Goal: Navigation & Orientation: Find specific page/section

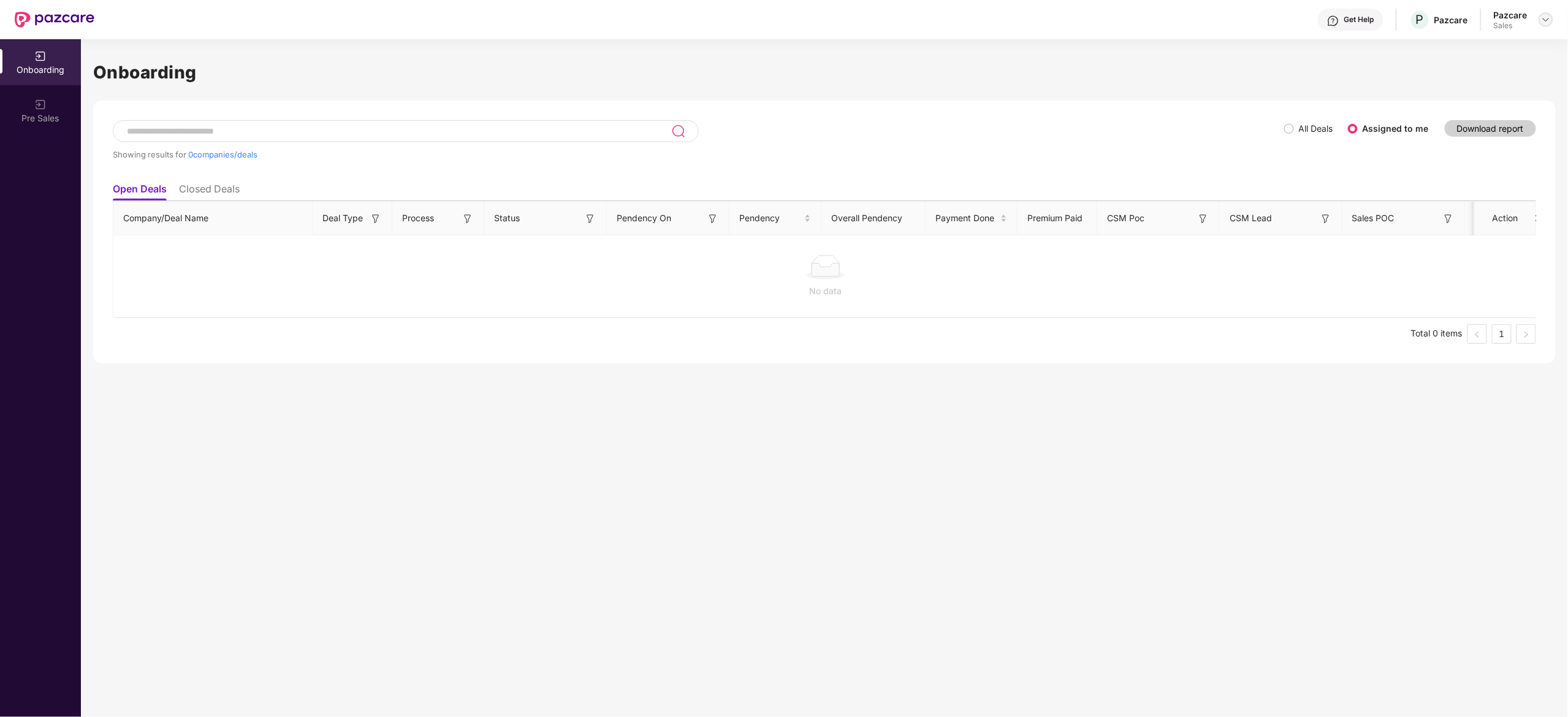
click at [1549, 19] on img at bounding box center [1546, 19] width 10 height 10
click at [1508, 49] on div "Admin view" at bounding box center [1489, 49] width 159 height 24
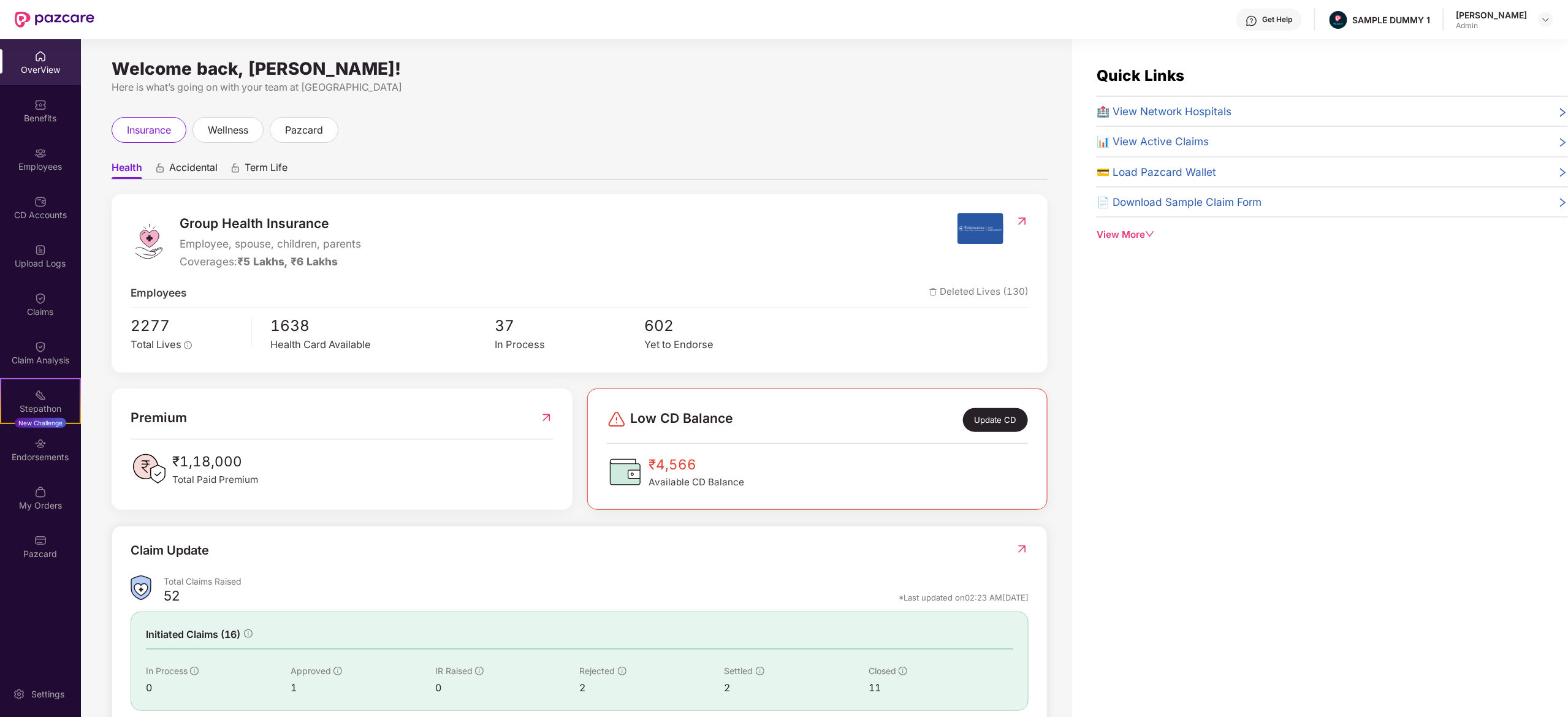
scroll to position [79, 0]
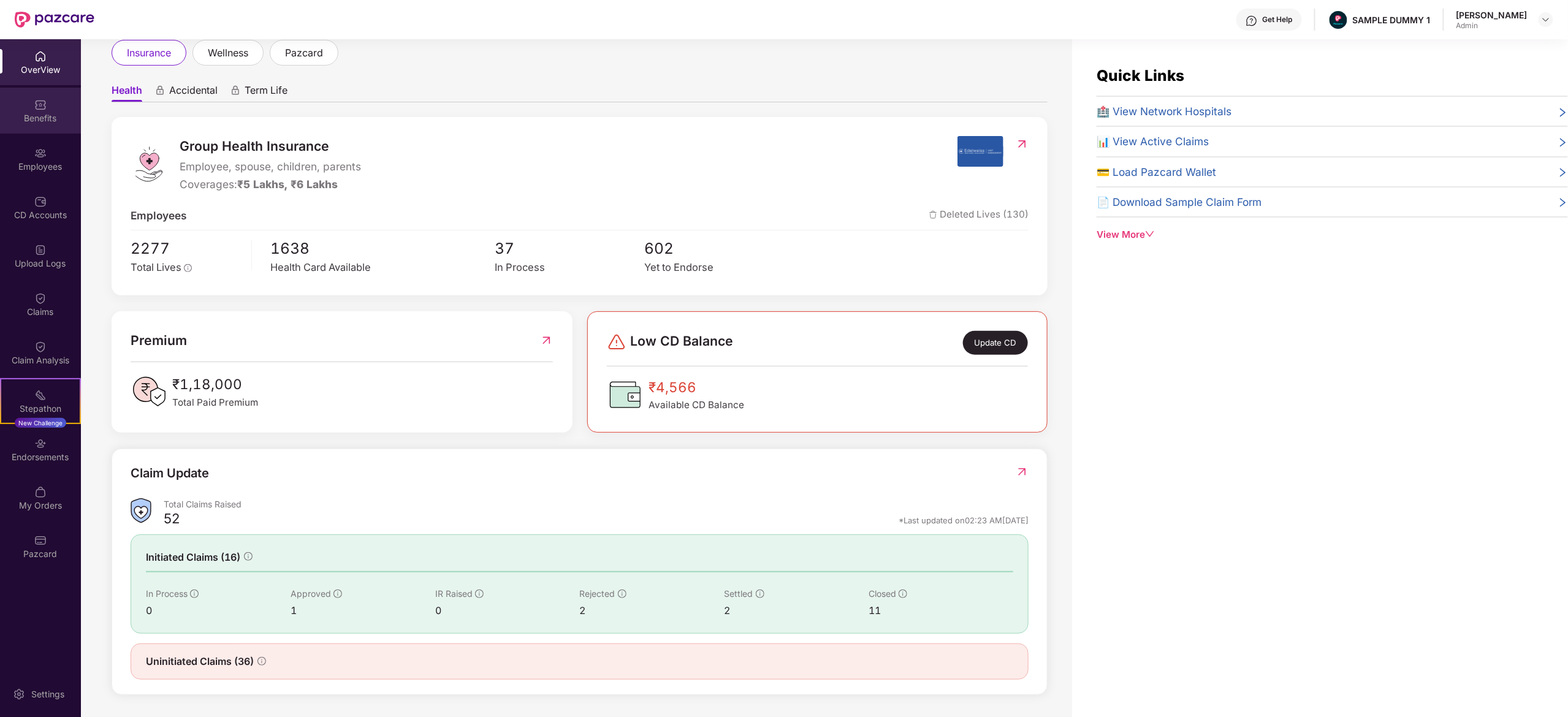
click at [55, 115] on div "Benefits" at bounding box center [40, 118] width 81 height 12
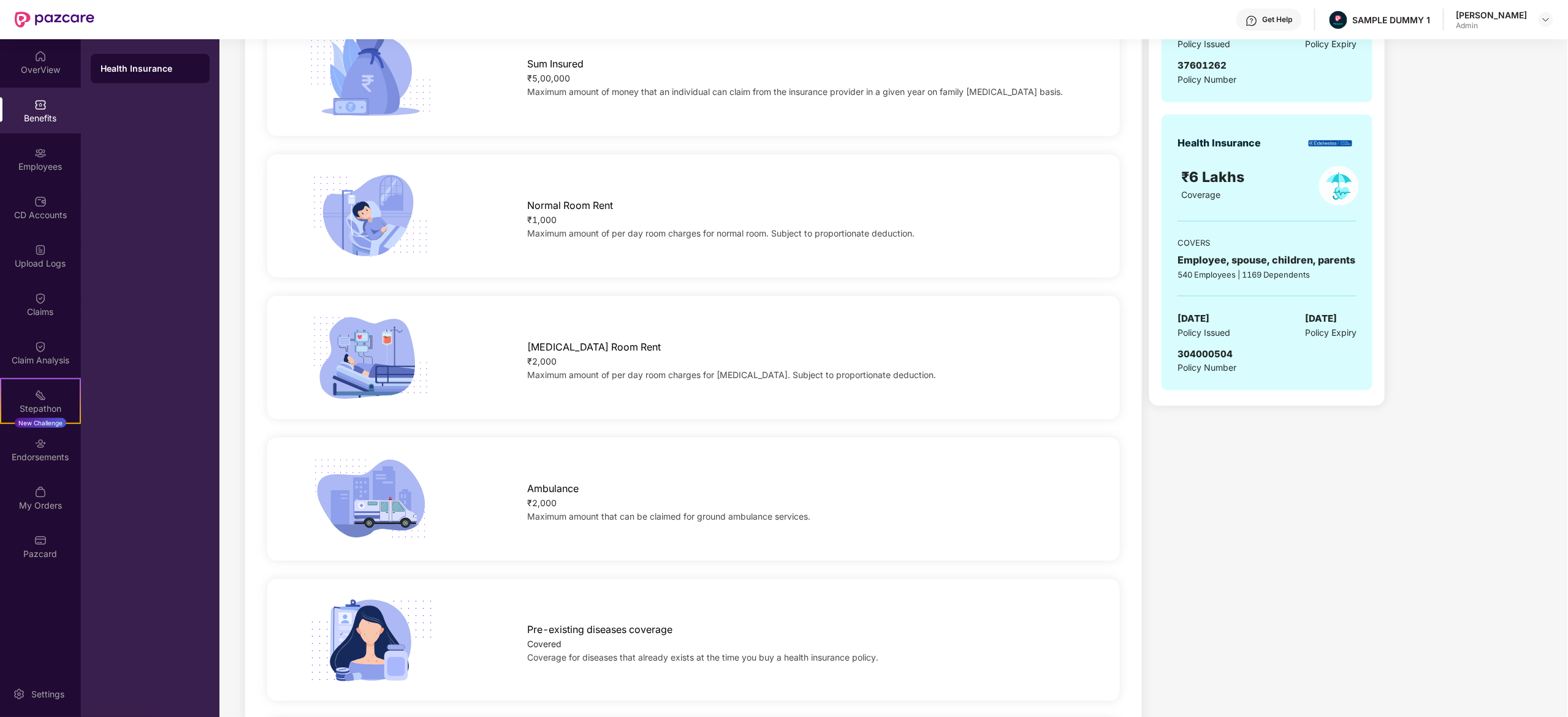
scroll to position [119, 0]
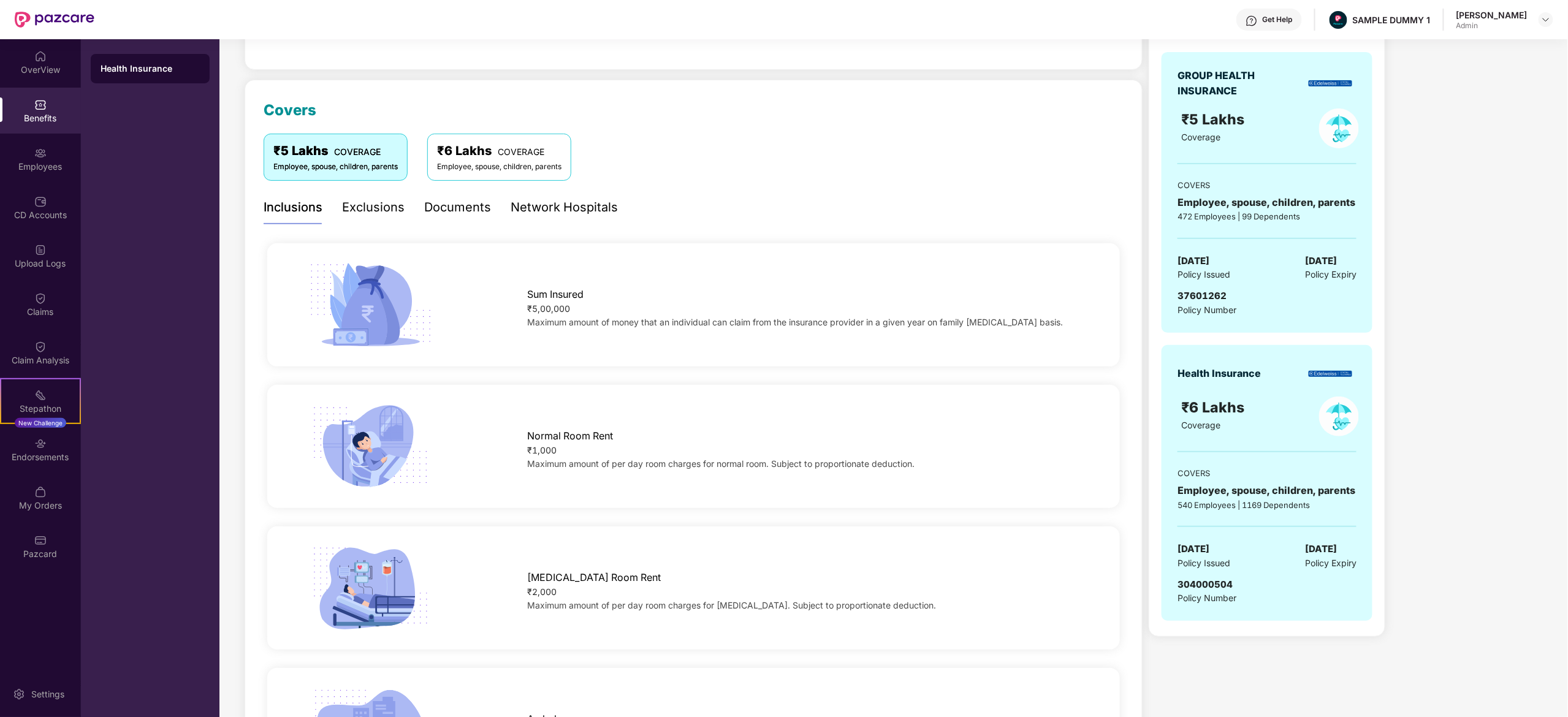
click at [477, 213] on div "Documents" at bounding box center [457, 207] width 67 height 19
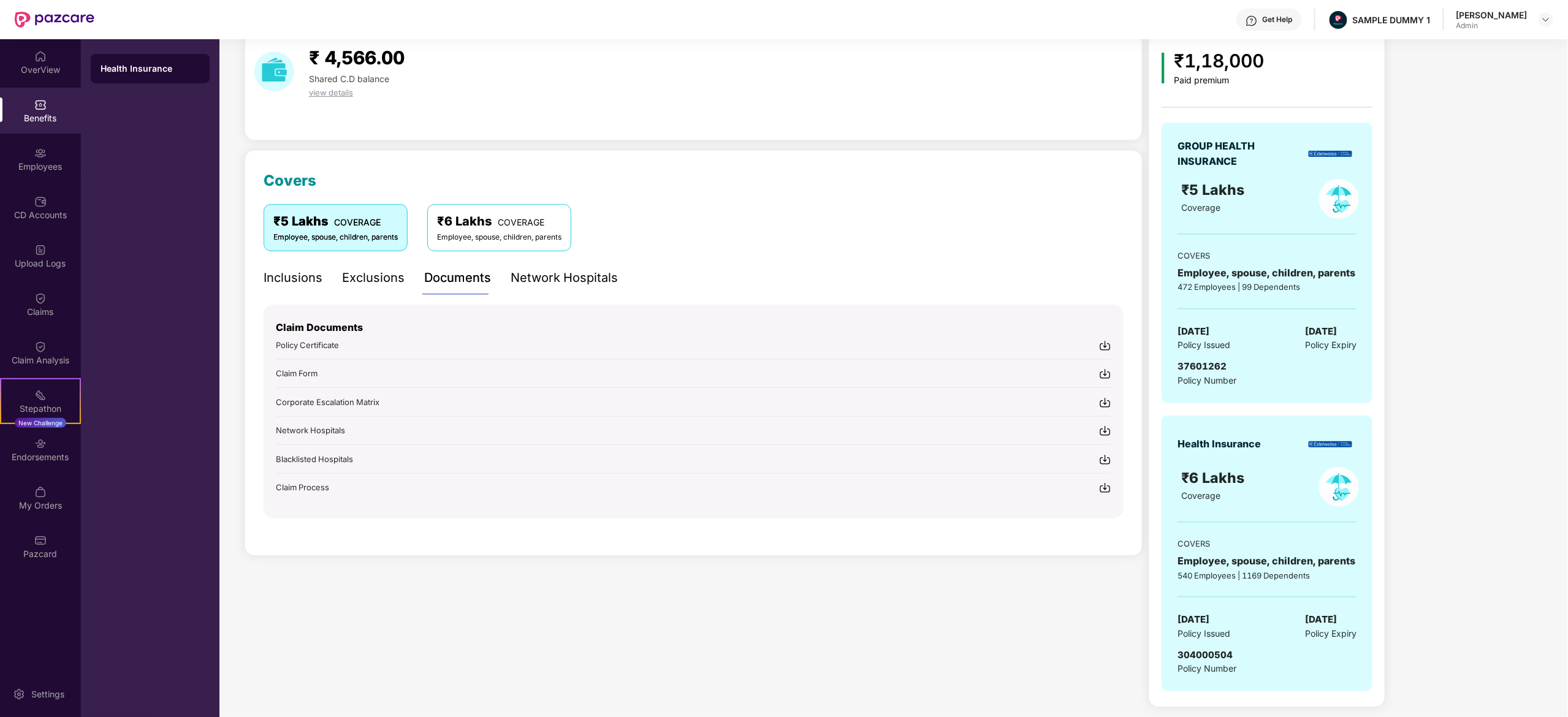
click at [527, 272] on div "Network Hospitals" at bounding box center [564, 278] width 107 height 19
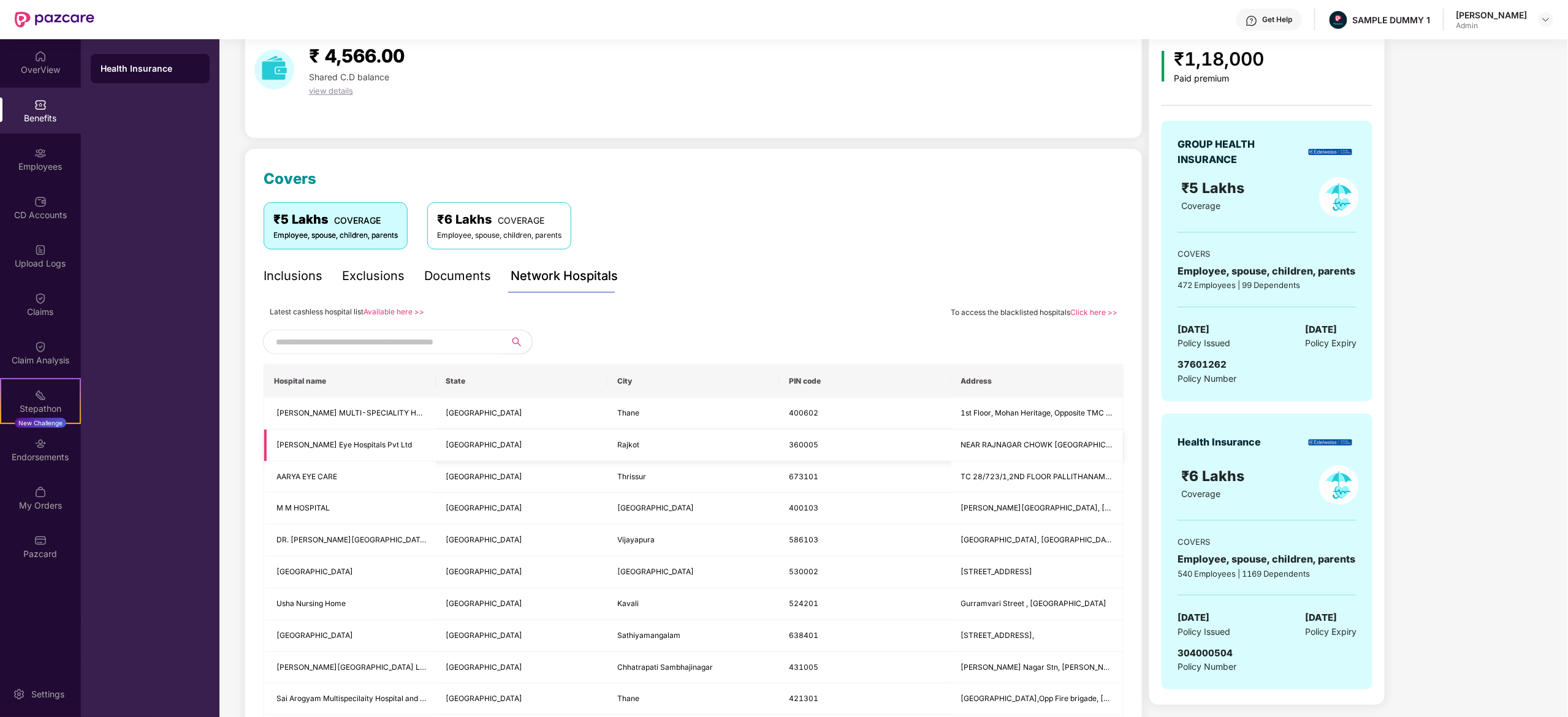
scroll to position [132, 0]
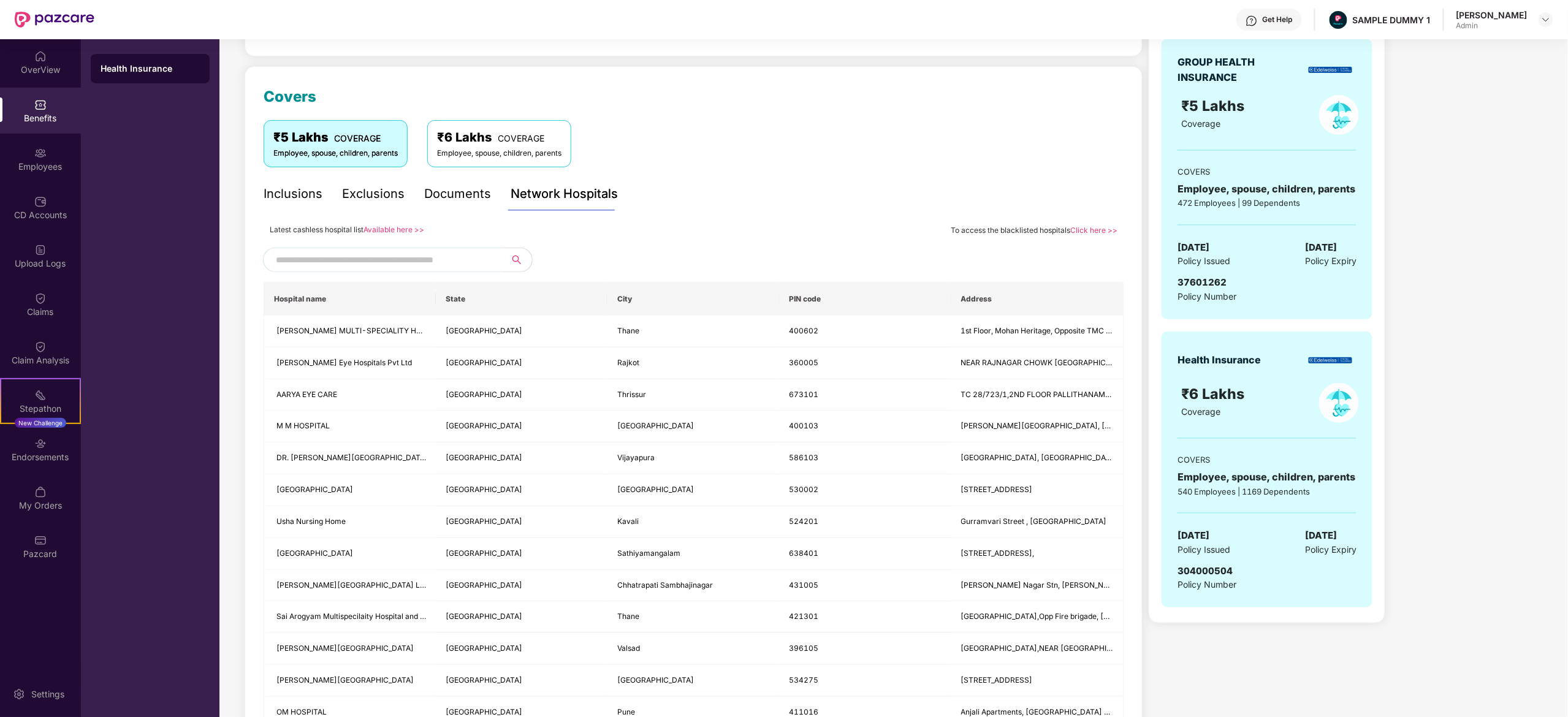
click at [476, 257] on input "text" at bounding box center [381, 260] width 210 height 18
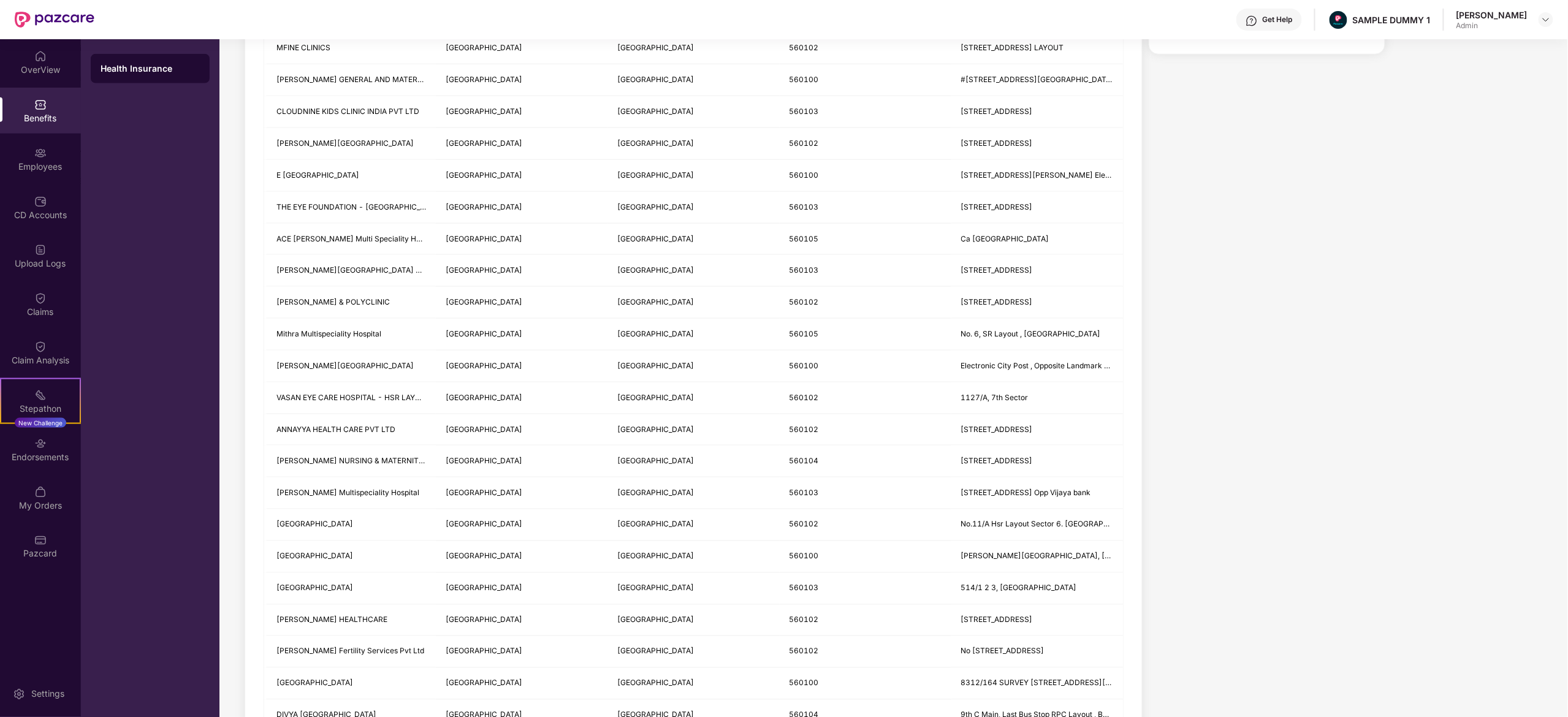
scroll to position [0, 0]
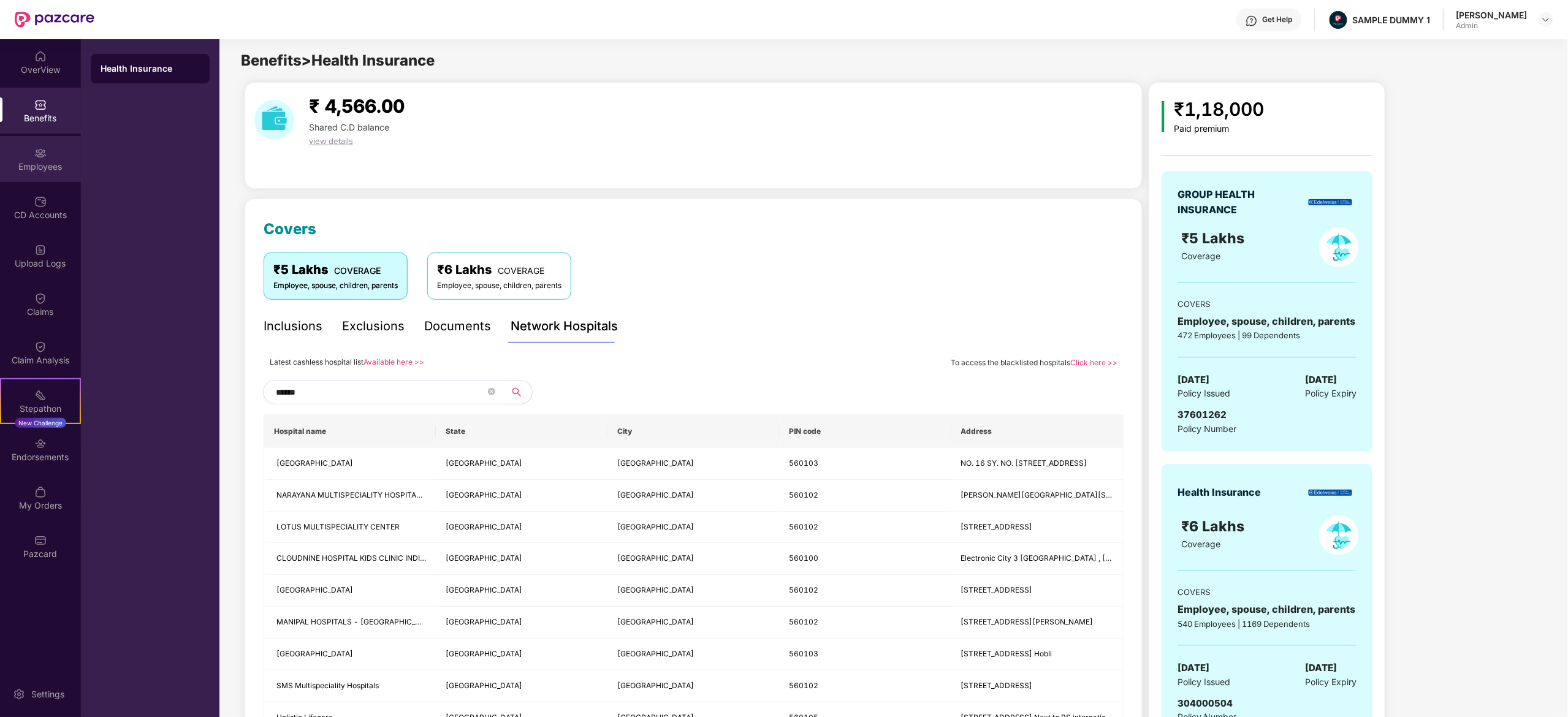
type input "******"
click at [67, 171] on div "Employees" at bounding box center [40, 166] width 81 height 12
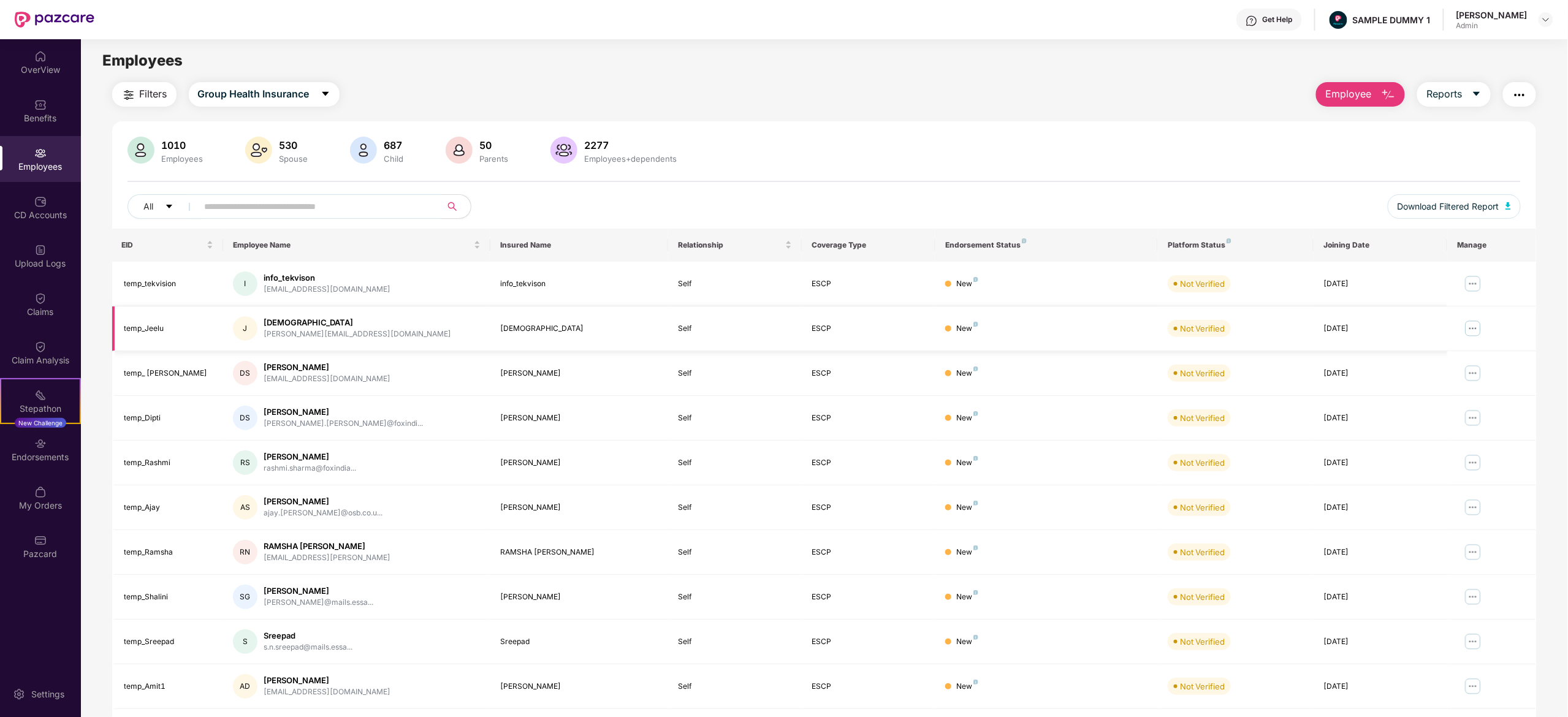
scroll to position [39, 0]
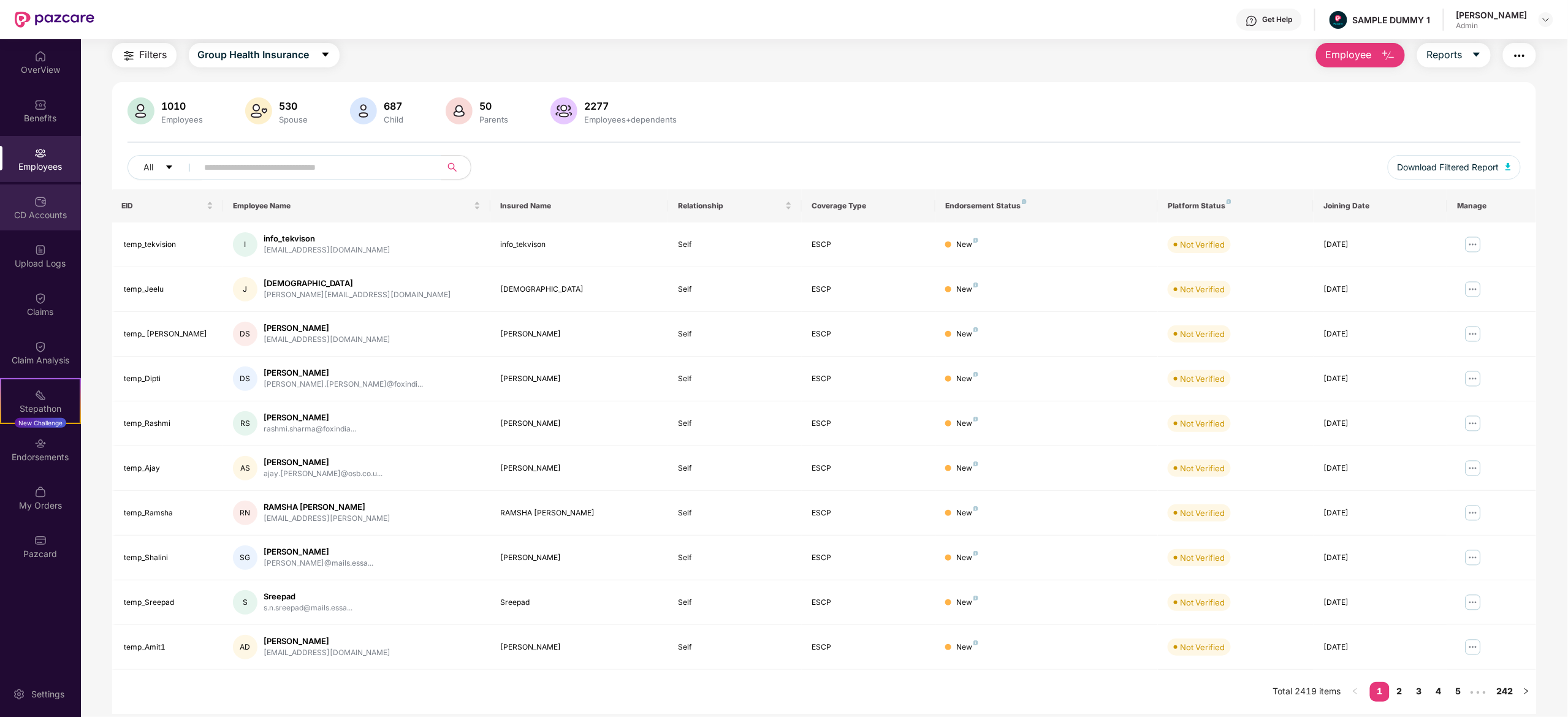
click at [35, 220] on div "CD Accounts" at bounding box center [40, 215] width 81 height 12
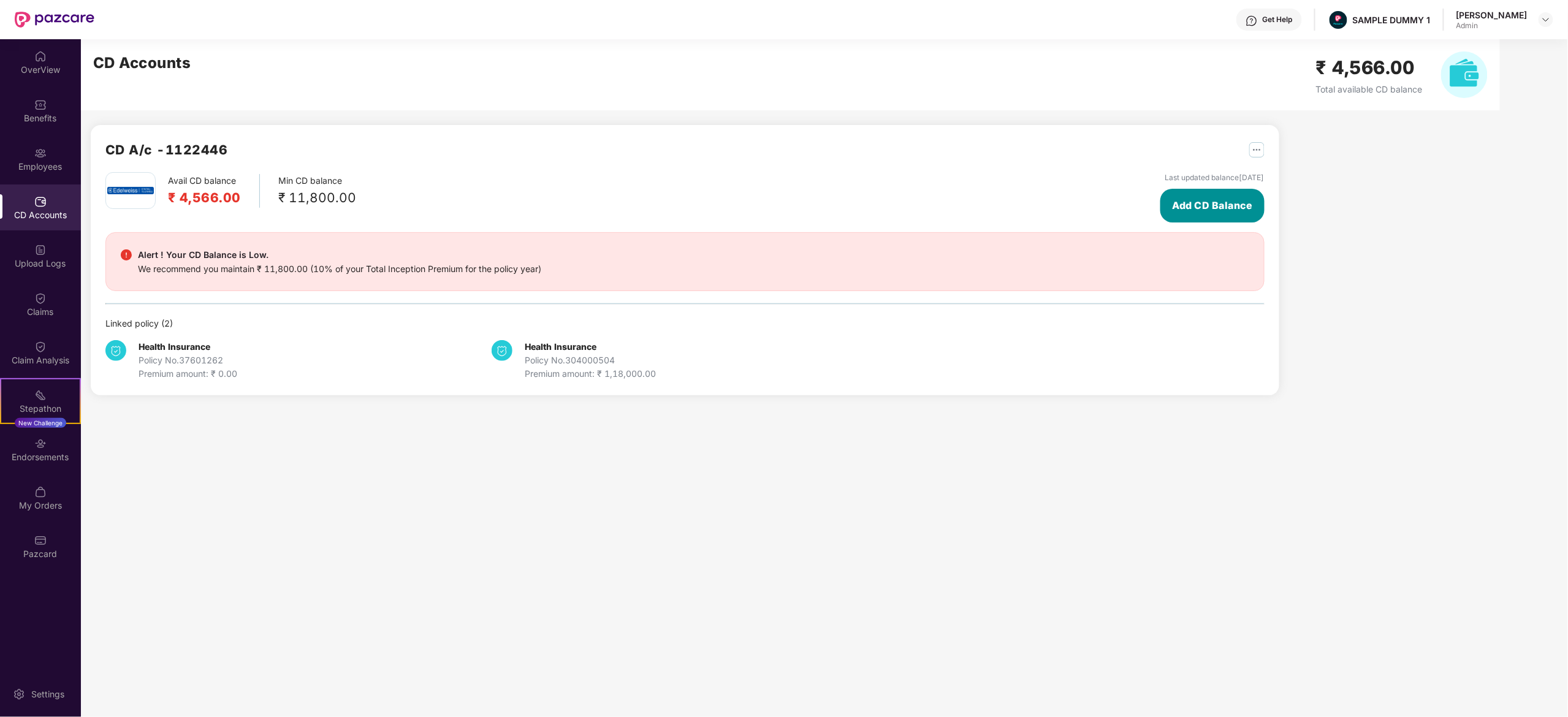
click at [1207, 215] on button "Add CD Balance" at bounding box center [1211, 206] width 103 height 34
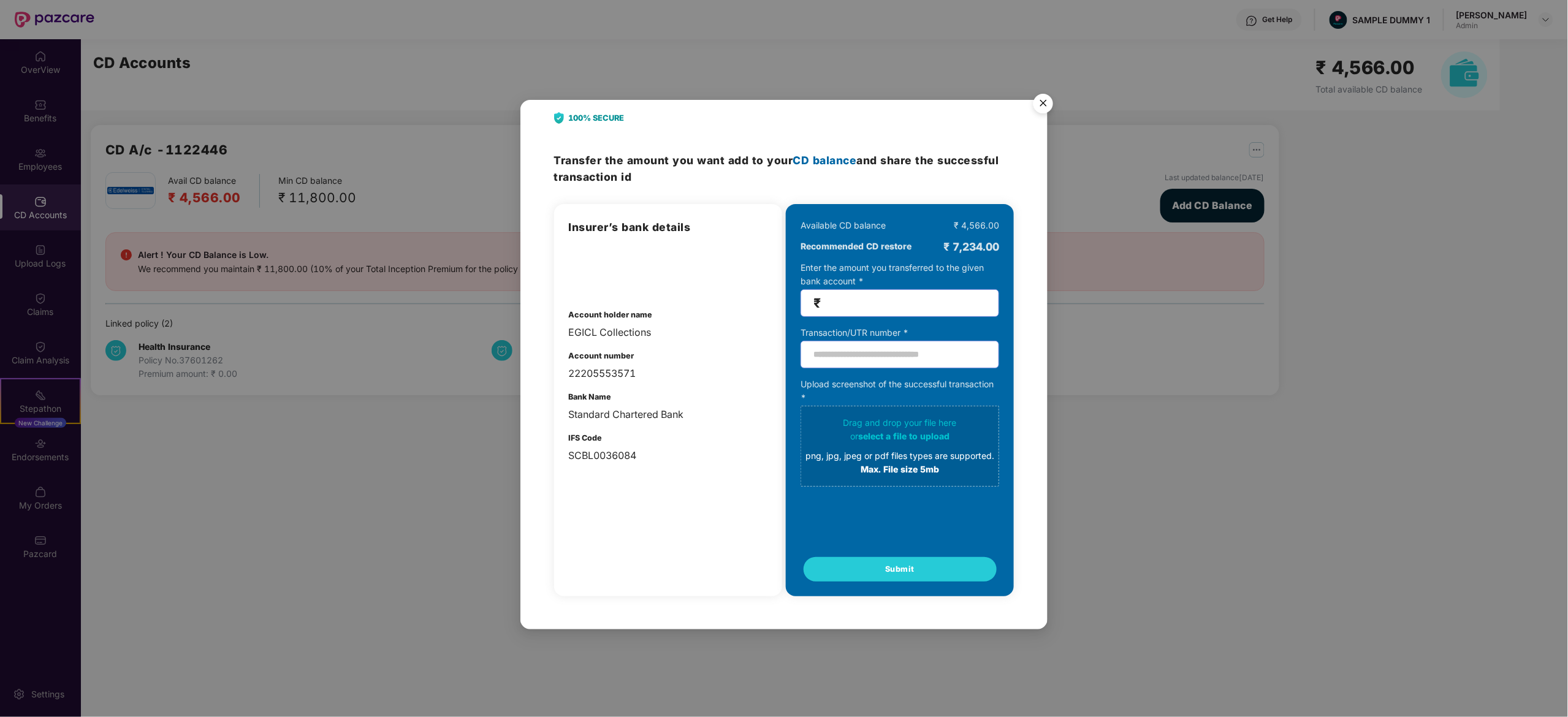
click at [1046, 104] on img "Close" at bounding box center [1043, 105] width 34 height 34
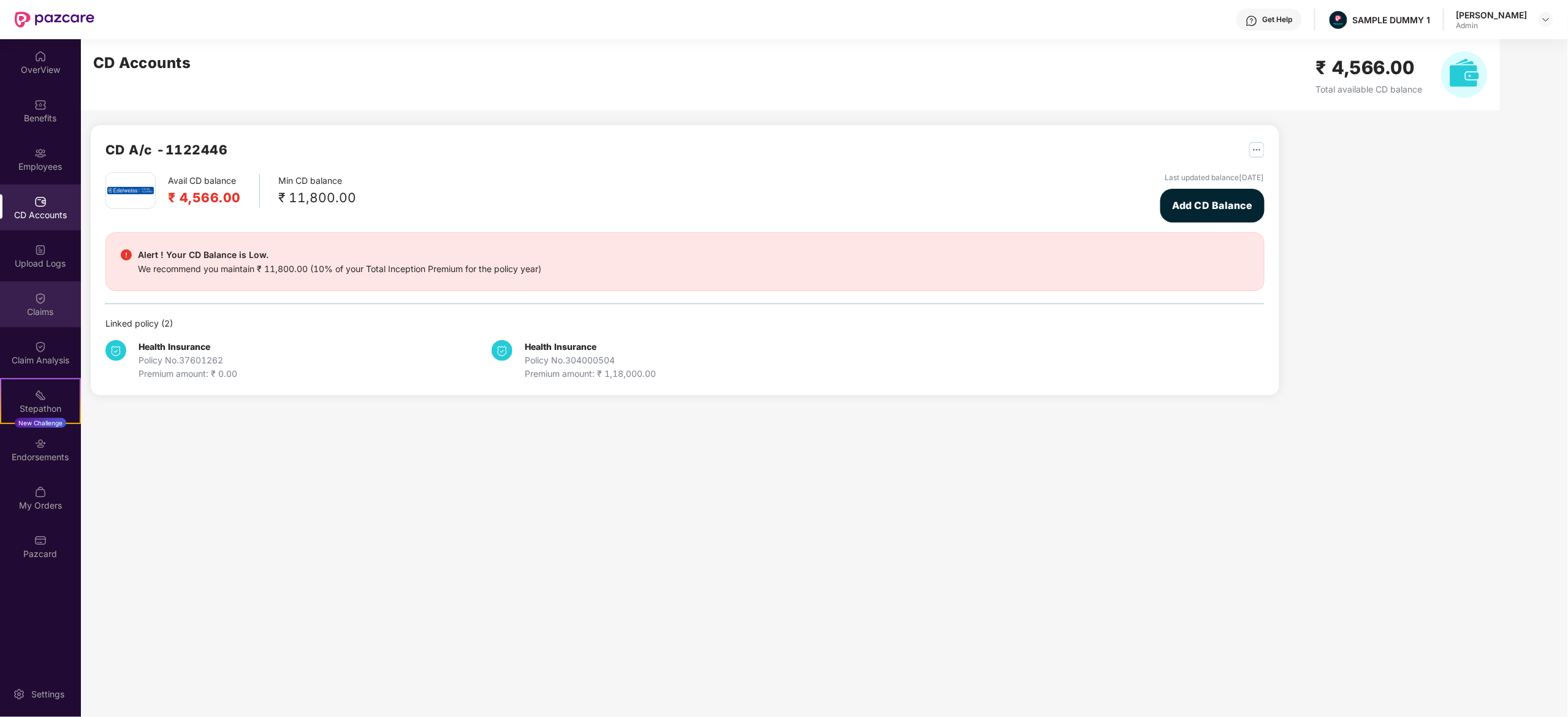
click at [35, 299] on img at bounding box center [40, 298] width 12 height 12
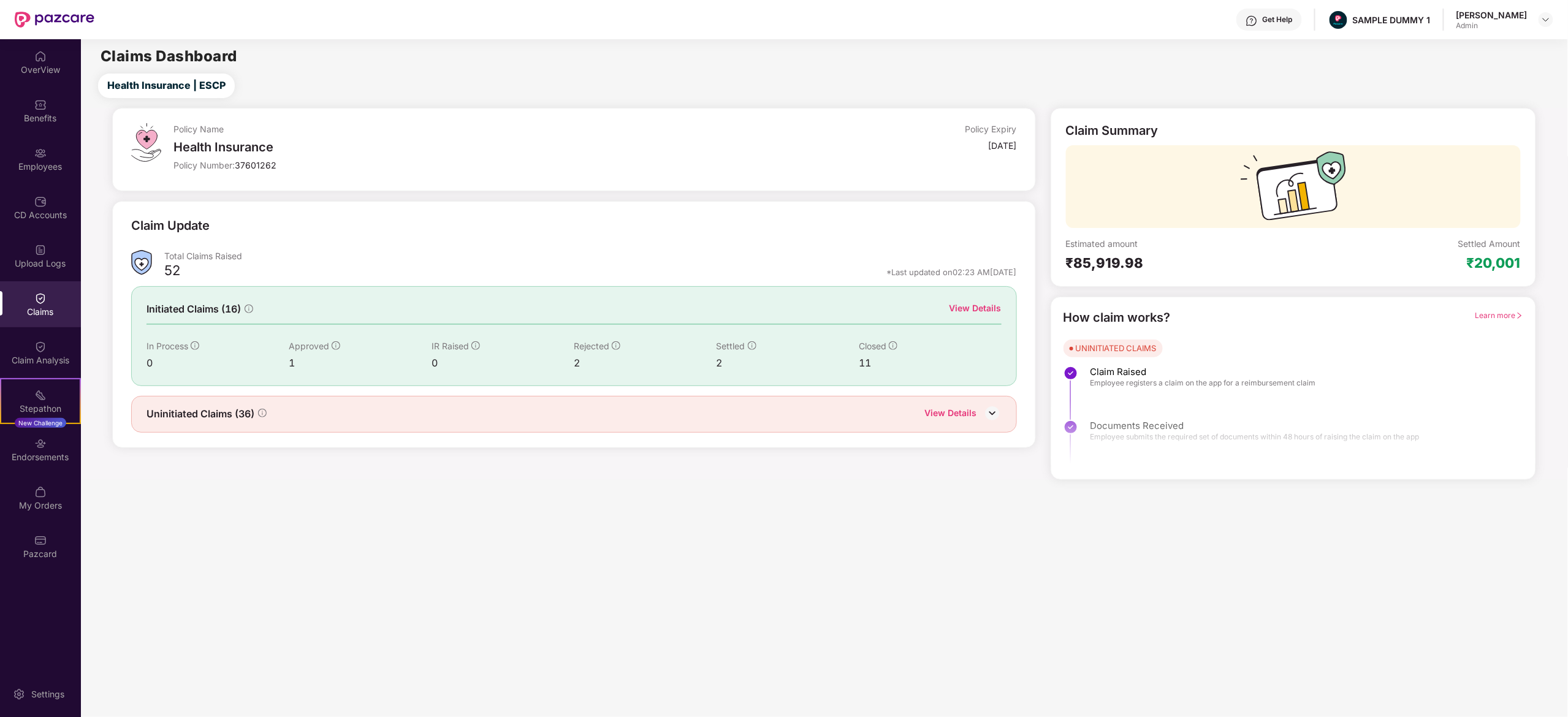
click at [952, 417] on div "View Details" at bounding box center [951, 414] width 52 height 16
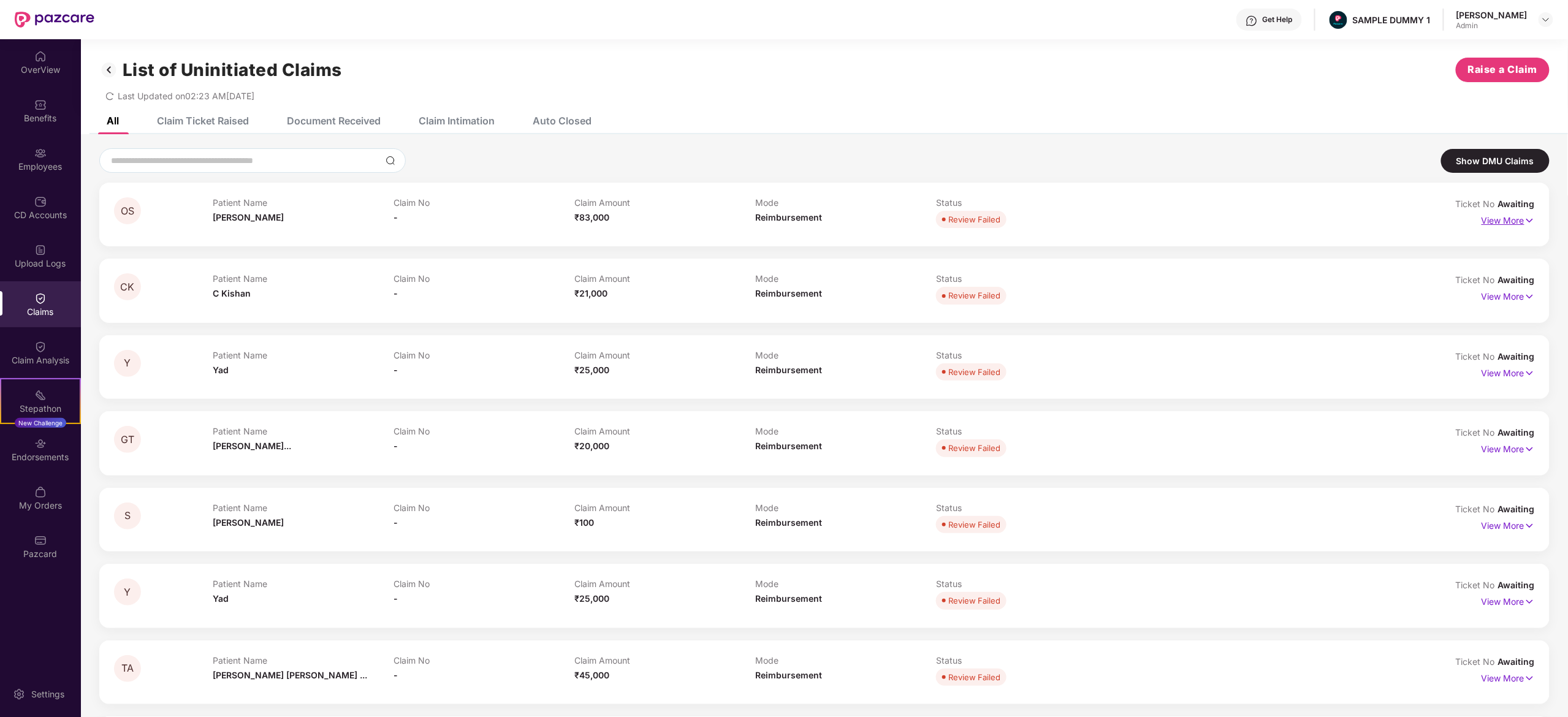
click at [1485, 222] on p "View More" at bounding box center [1508, 219] width 54 height 17
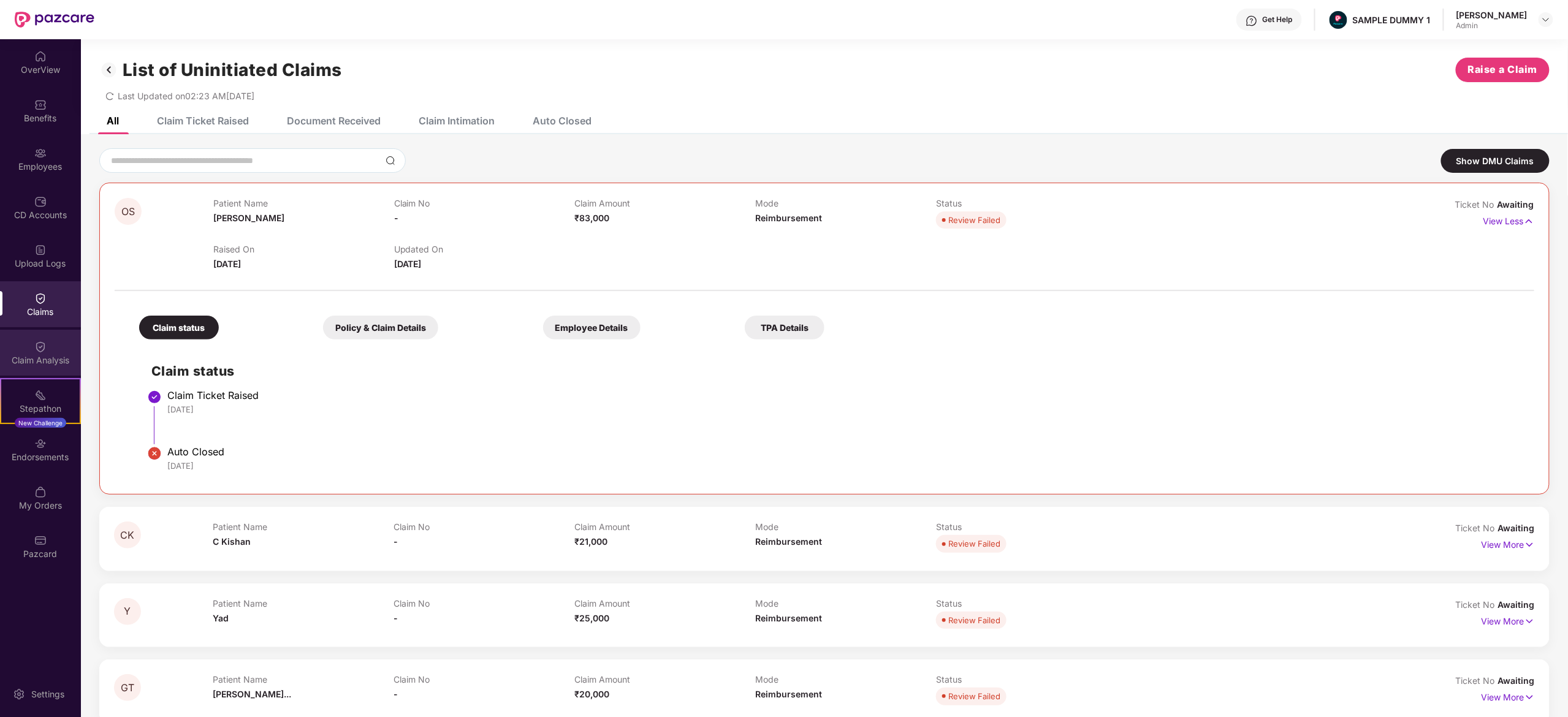
click at [54, 336] on div "Claim Analysis" at bounding box center [40, 352] width 81 height 46
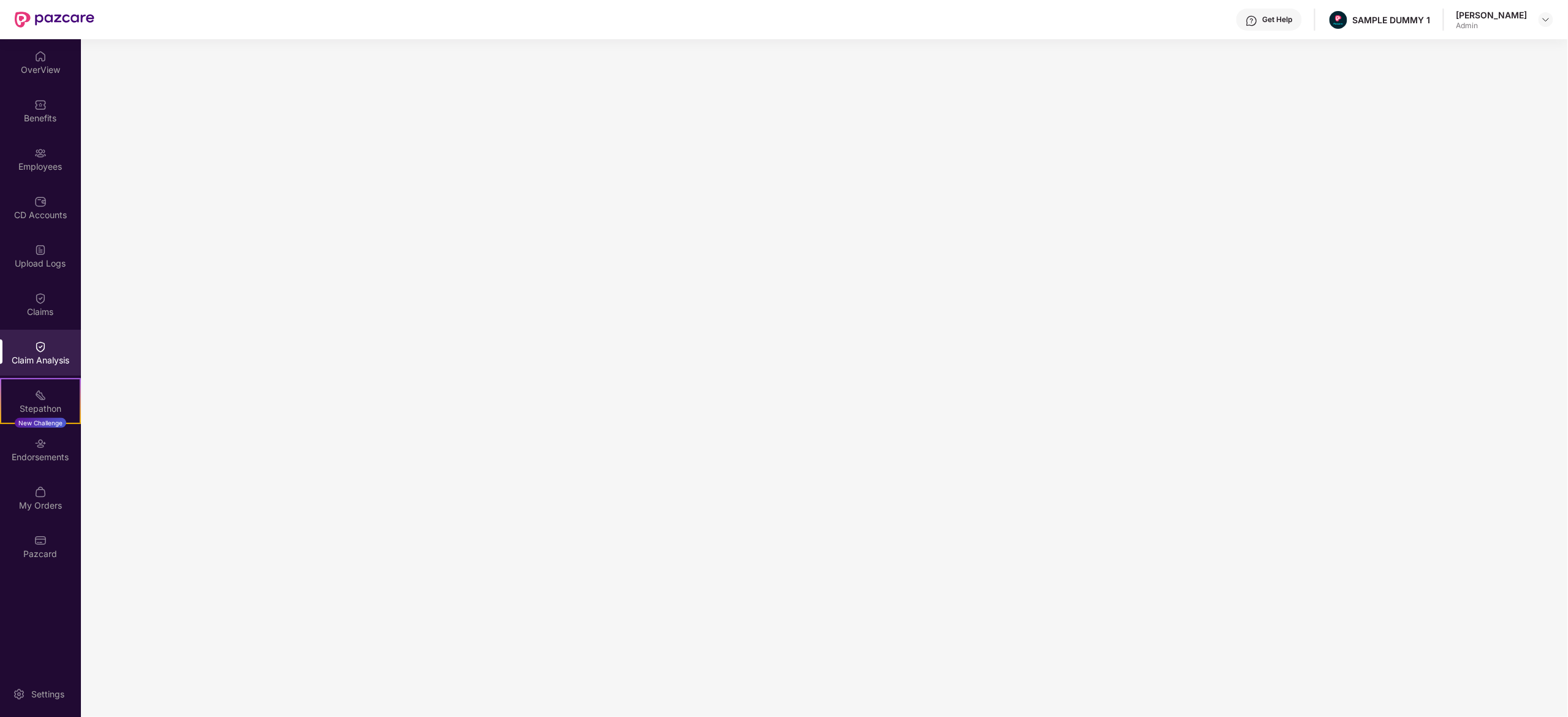
click at [1551, 26] on div at bounding box center [1546, 19] width 14 height 14
click at [1548, 25] on div at bounding box center [1546, 19] width 14 height 14
click at [1505, 65] on div "Switch to User view" at bounding box center [1488, 73] width 159 height 24
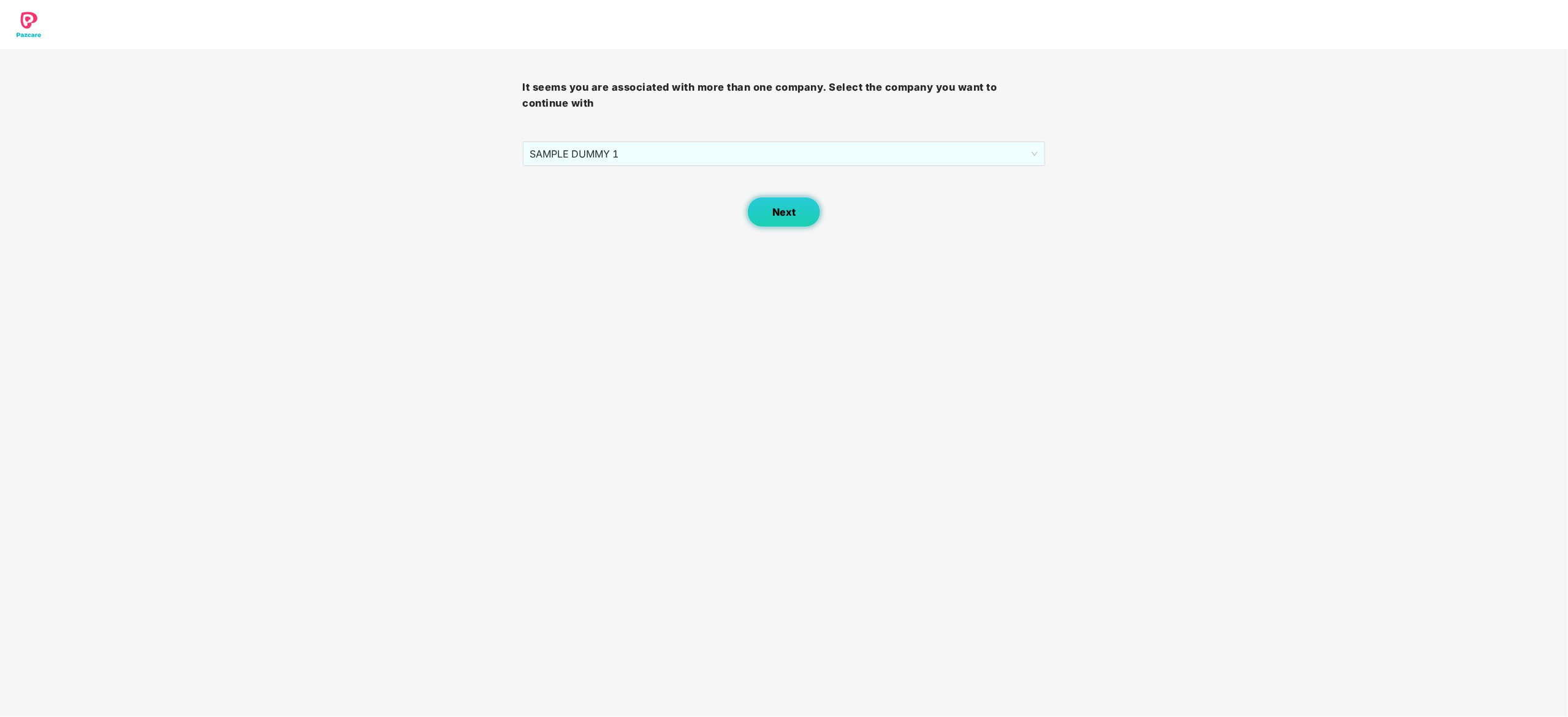
click at [792, 216] on span "Next" at bounding box center [784, 212] width 23 height 12
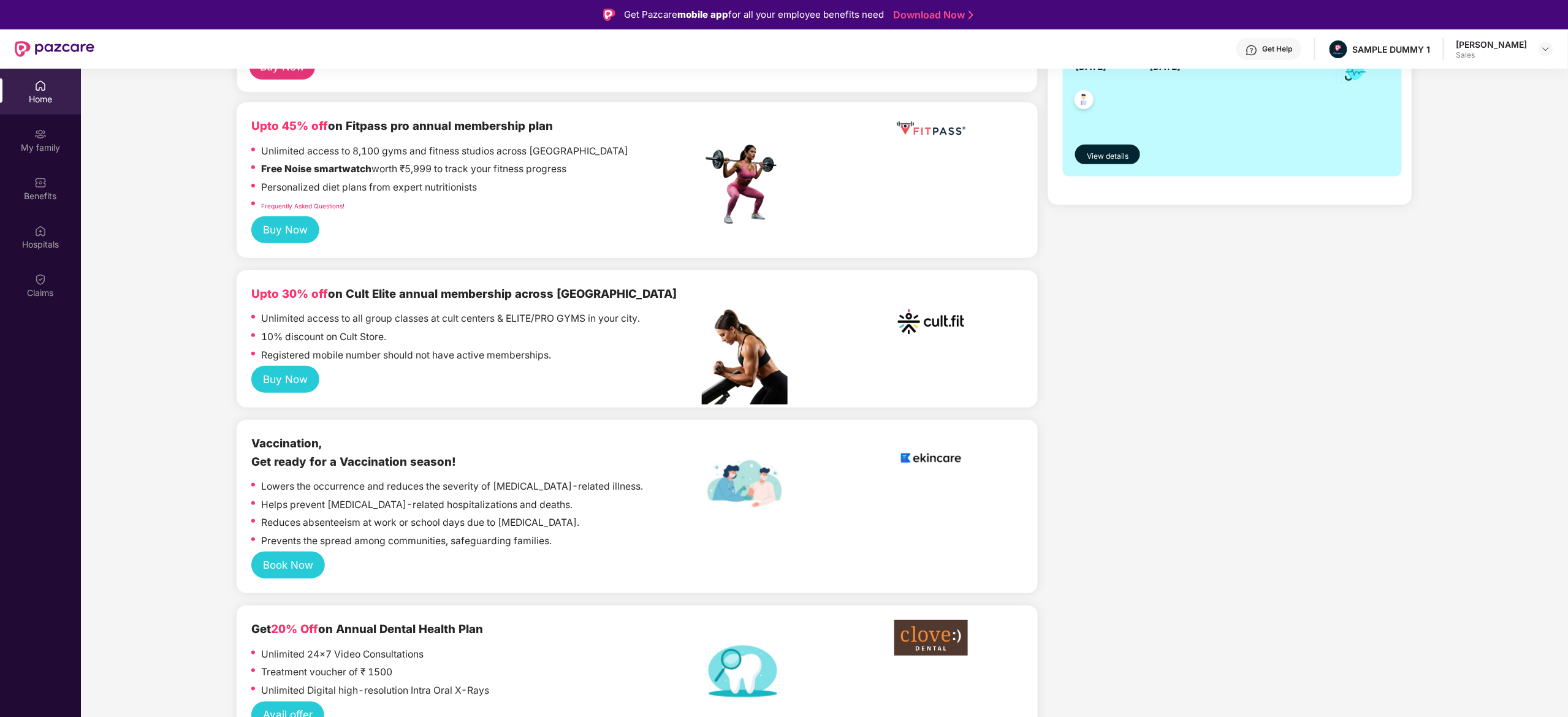
scroll to position [434, 0]
